Goal: Book appointment/travel/reservation

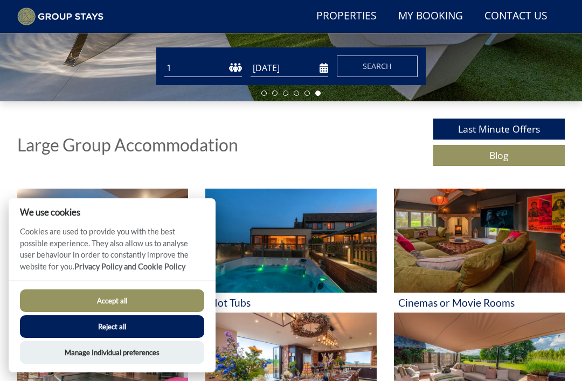
scroll to position [308, 0]
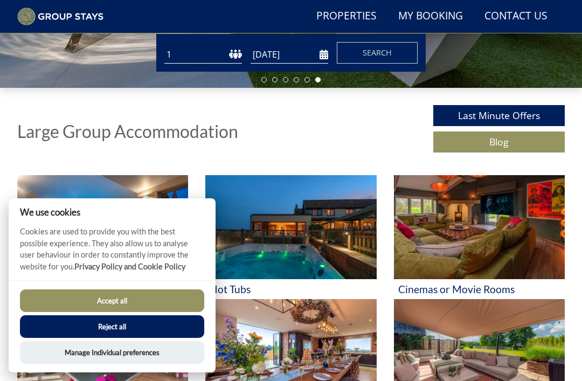
click at [175, 312] on button "Accept all" at bounding box center [112, 300] width 184 height 23
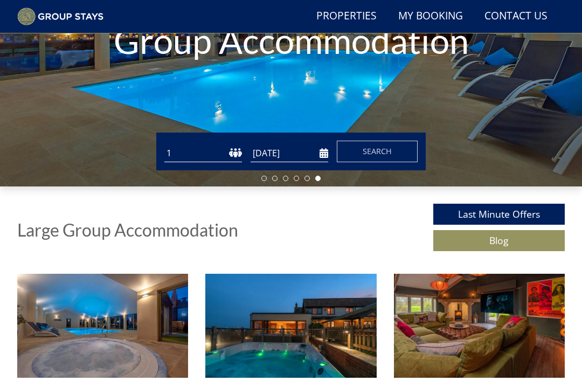
click at [206, 150] on select "1 2 3 4 5 6 7 8 9 10 11 12 13 14 15 16 17 18 19 20 21 22 23 24 25 26 27 28 29 3…" at bounding box center [203, 154] width 78 height 18
select select "10"
click at [309, 152] on input "[DATE]" at bounding box center [290, 153] width 78 height 18
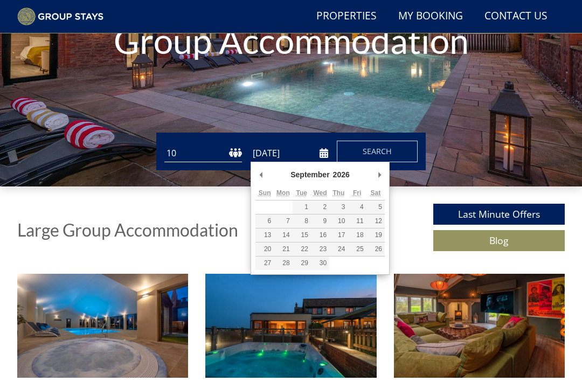
type input "[DATE]"
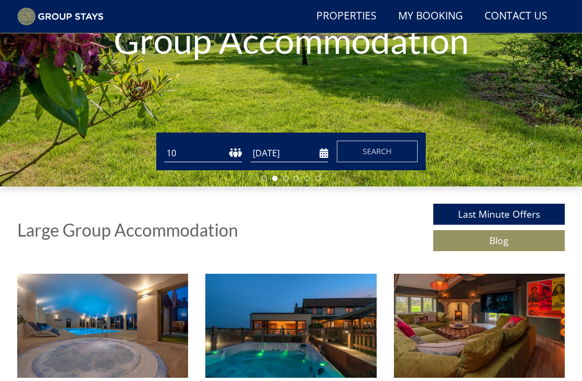
click at [325, 151] on input "[DATE]" at bounding box center [290, 153] width 78 height 18
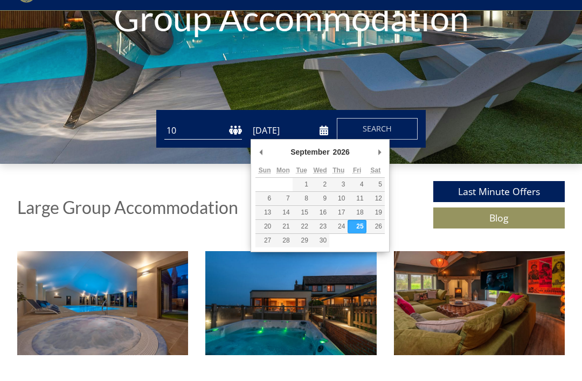
click at [386, 67] on div "Holiday Homes for Large Group Accommodation" at bounding box center [291, 24] width 582 height 326
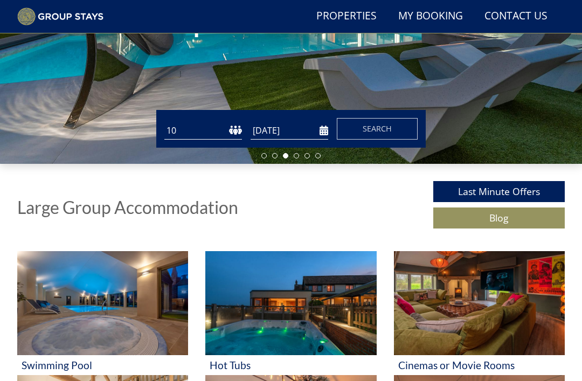
click at [381, 131] on span "Search" at bounding box center [377, 128] width 29 height 10
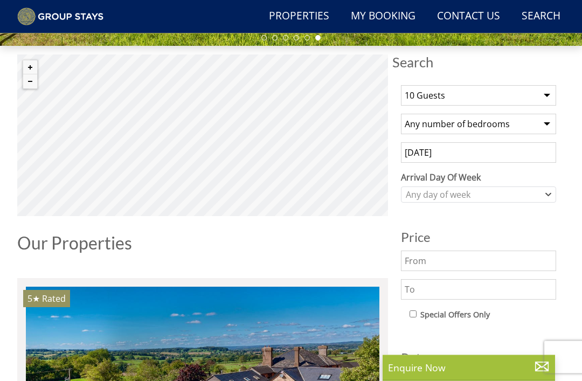
scroll to position [350, 0]
click at [539, 198] on div "Any day of week" at bounding box center [473, 195] width 140 height 12
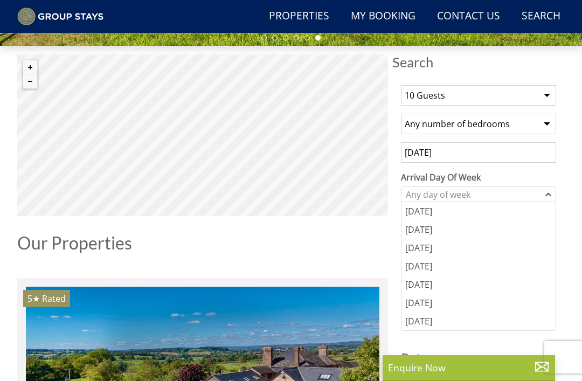
click at [434, 284] on div "[DATE]" at bounding box center [478, 284] width 154 height 18
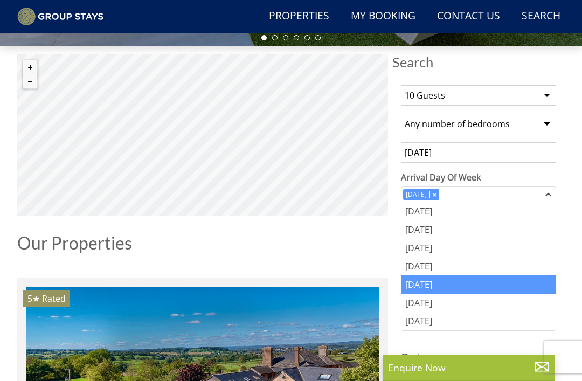
click at [361, 260] on div "Our Properties" at bounding box center [202, 246] width 371 height 27
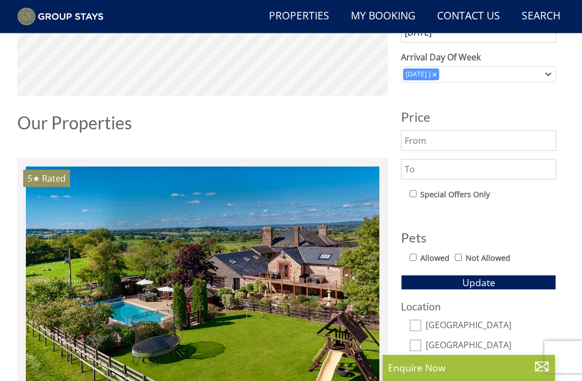
scroll to position [471, 0]
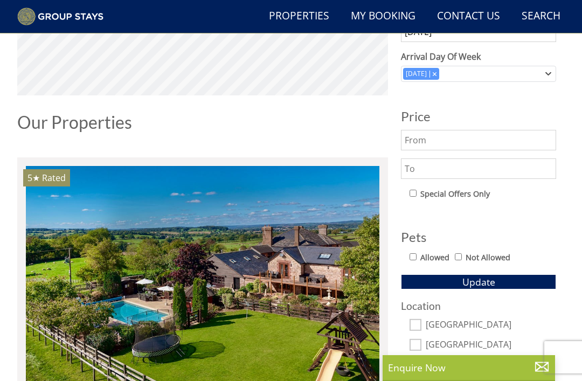
click at [415, 259] on input "Allowed" at bounding box center [412, 256] width 7 height 7
checkbox input "true"
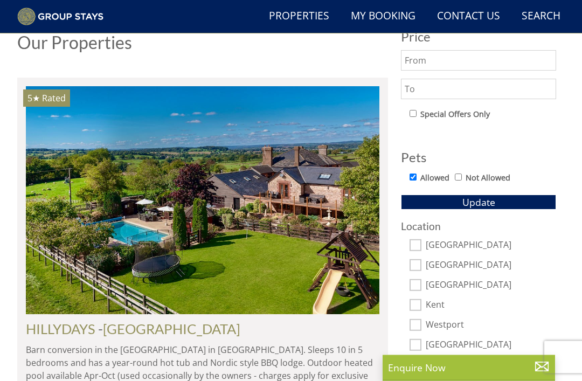
scroll to position [551, 0]
click at [481, 201] on span "Update" at bounding box center [478, 202] width 33 height 13
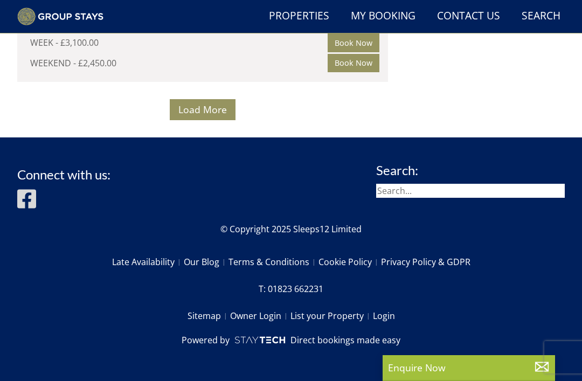
scroll to position [9072, 0]
